Goal: Use online tool/utility

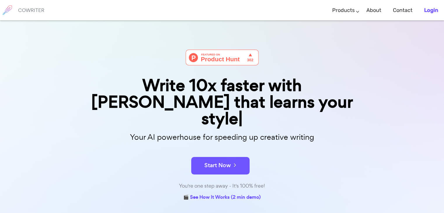
click at [429, 8] on b "Login" at bounding box center [431, 10] width 14 height 6
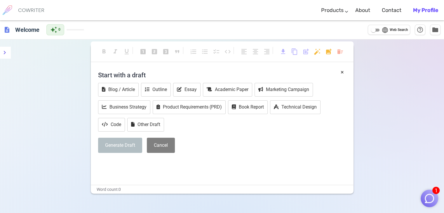
click at [211, 170] on div "× Start with a draft Blog / Article Outline Essay Academic Paper Marketing Camp…" at bounding box center [222, 126] width 263 height 117
click at [242, 145] on div "Generate Draft Cancel" at bounding box center [222, 145] width 248 height 15
click at [152, 183] on div "× Start with a draft Blog / Article Outline Essay Academic Paper Marketing Camp…" at bounding box center [222, 126] width 263 height 117
click at [189, 64] on div "format_bold format_italic format_underlined looks_one looks_two looks_3 format_…" at bounding box center [222, 54] width 263 height 27
click at [344, 72] on h4 "Start with a draft" at bounding box center [222, 75] width 248 height 14
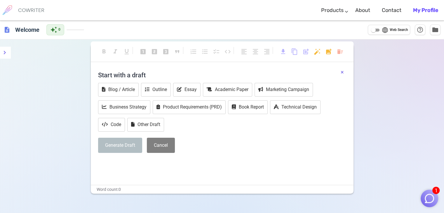
click at [342, 72] on button "×" at bounding box center [342, 72] width 3 height 8
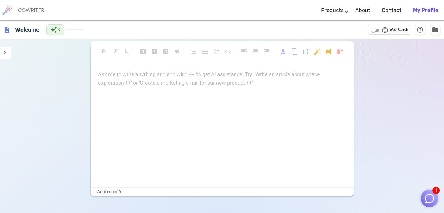
click at [211, 93] on div "Ask me to write anything and end with '++' to get AI assistance! Try: 'Write an…" at bounding box center [222, 128] width 263 height 117
click at [203, 78] on p "Ask me to write anything and end with '++' to get AI assistance! Try: 'Write an…" at bounding box center [222, 74] width 248 height 8
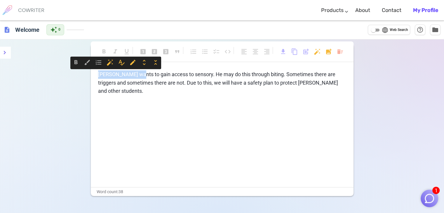
drag, startPoint x: 134, startPoint y: 75, endPoint x: 93, endPoint y: 73, distance: 40.9
click at [93, 73] on div "[PERSON_NAME] wants to gain access to sensory. He may do this through biting. S…" at bounding box center [222, 128] width 263 height 117
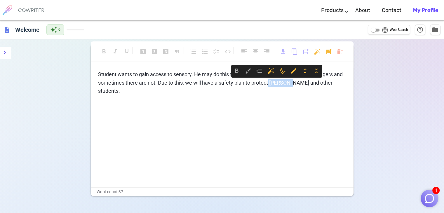
drag, startPoint x: 285, startPoint y: 79, endPoint x: 268, endPoint y: 81, distance: 17.3
click at [268, 81] on span "Student wants to gain access to sensory. He may do this through biting. Sometim…" at bounding box center [221, 82] width 246 height 23
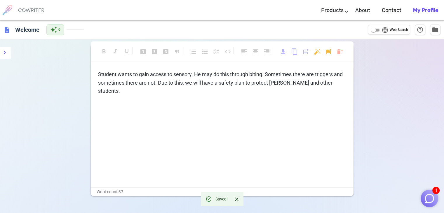
click at [283, 81] on span "Student wants to gain access to sensory. He may do this through biting. Sometim…" at bounding box center [221, 82] width 246 height 23
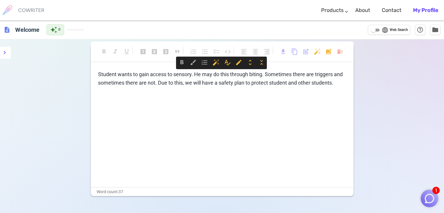
drag, startPoint x: 339, startPoint y: 85, endPoint x: 94, endPoint y: 75, distance: 245.0
click at [94, 75] on div "Student wants to gain access to sensory. He may do this through biting. Sometim…" at bounding box center [222, 128] width 263 height 117
copy span "Student wants to gain access to sensory. He may do this through biting. Sometim…"
